Goal: Task Accomplishment & Management: Manage account settings

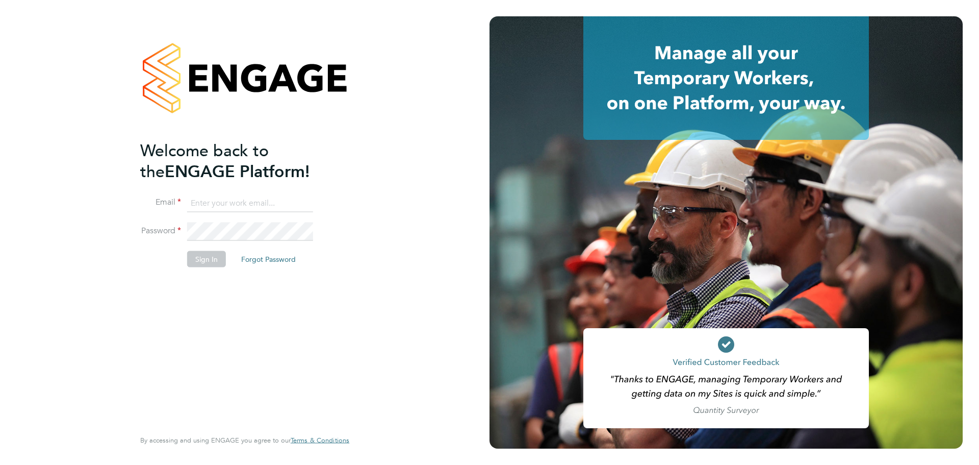
type input "[PERSON_NAME][EMAIL_ADDRESS][PERSON_NAME][DOMAIN_NAME]"
click at [208, 361] on div "Welcome back to the ENGAGE Platform! Email [PERSON_NAME][EMAIL_ADDRESS][PERSON_…" at bounding box center [239, 283] width 199 height 287
drag, startPoint x: 234, startPoint y: 326, endPoint x: 209, endPoint y: 275, distance: 56.6
click at [233, 325] on div "Welcome back to the ENGAGE Platform! Email [PERSON_NAME][EMAIL_ADDRESS][PERSON_…" at bounding box center [239, 283] width 199 height 287
click at [195, 260] on button "Sign In" at bounding box center [206, 258] width 39 height 16
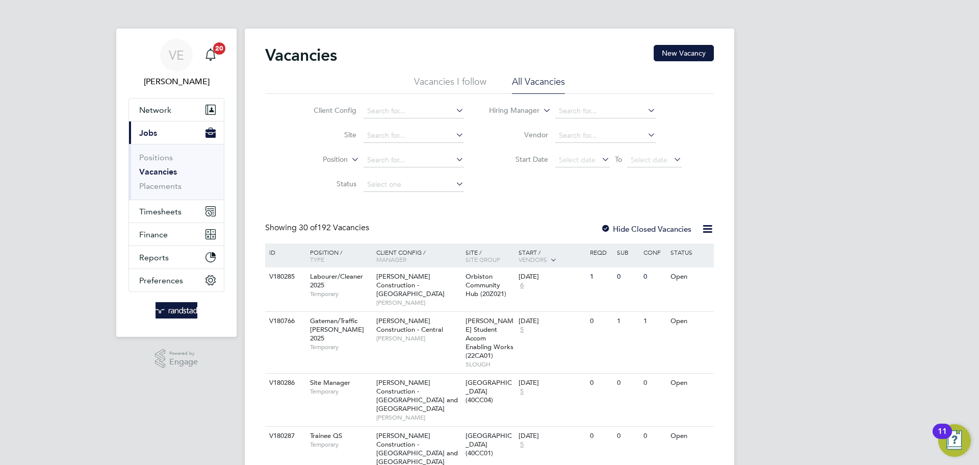
drag, startPoint x: 109, startPoint y: 375, endPoint x: 128, endPoint y: 362, distance: 23.5
